Goal: Task Accomplishment & Management: Use online tool/utility

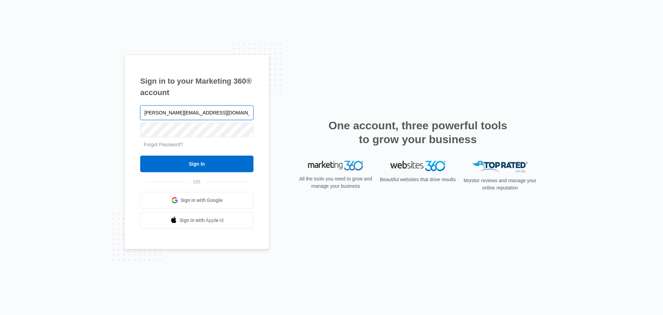
type input "[PERSON_NAME][EMAIL_ADDRESS][DOMAIN_NAME]"
click at [140, 155] on input "Sign In" at bounding box center [196, 163] width 113 height 17
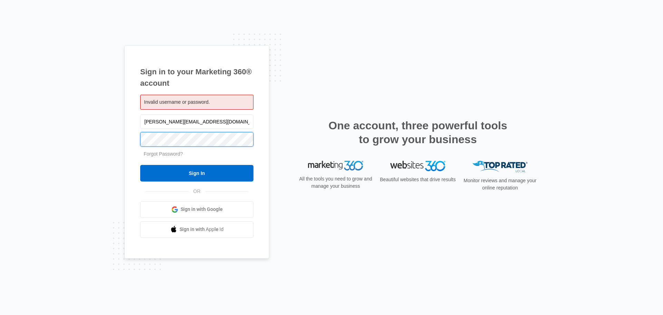
click at [140, 165] on input "Sign In" at bounding box center [196, 173] width 113 height 17
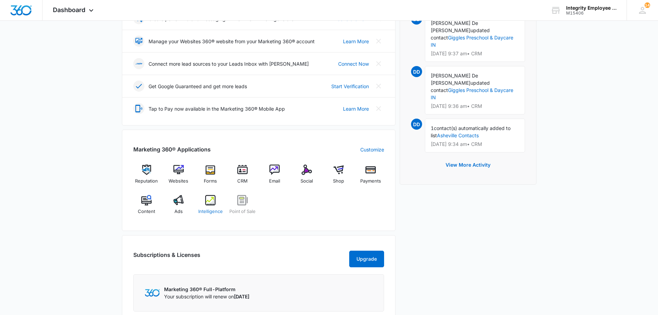
scroll to position [207, 0]
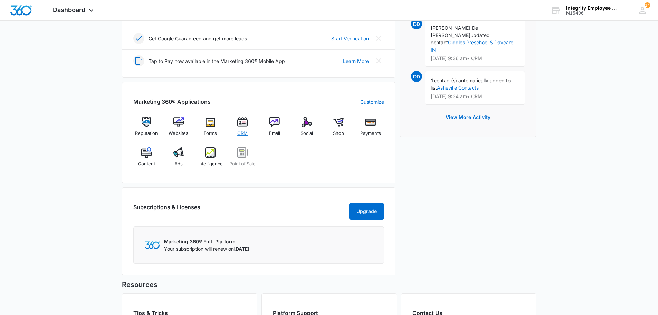
click at [245, 121] on img at bounding box center [242, 122] width 10 height 10
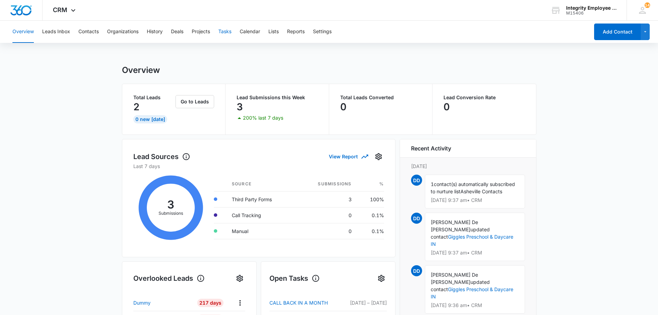
click at [227, 34] on button "Tasks" at bounding box center [224, 32] width 13 height 22
